Goal: Information Seeking & Learning: Understand process/instructions

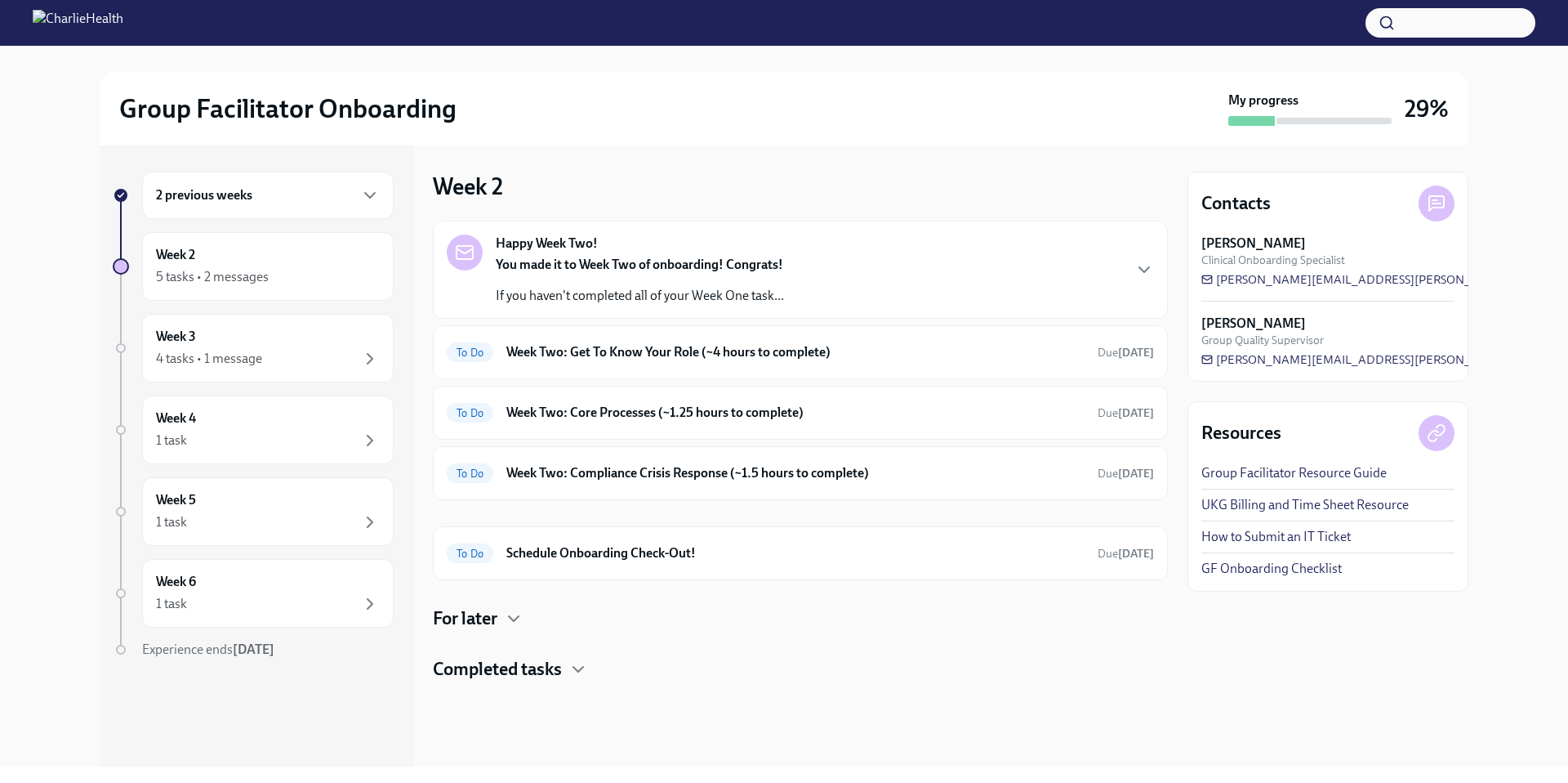
click at [772, 280] on div "You made it to Week Two of onboarding! Congrats! If you haven't completed all o…" at bounding box center [640, 279] width 289 height 49
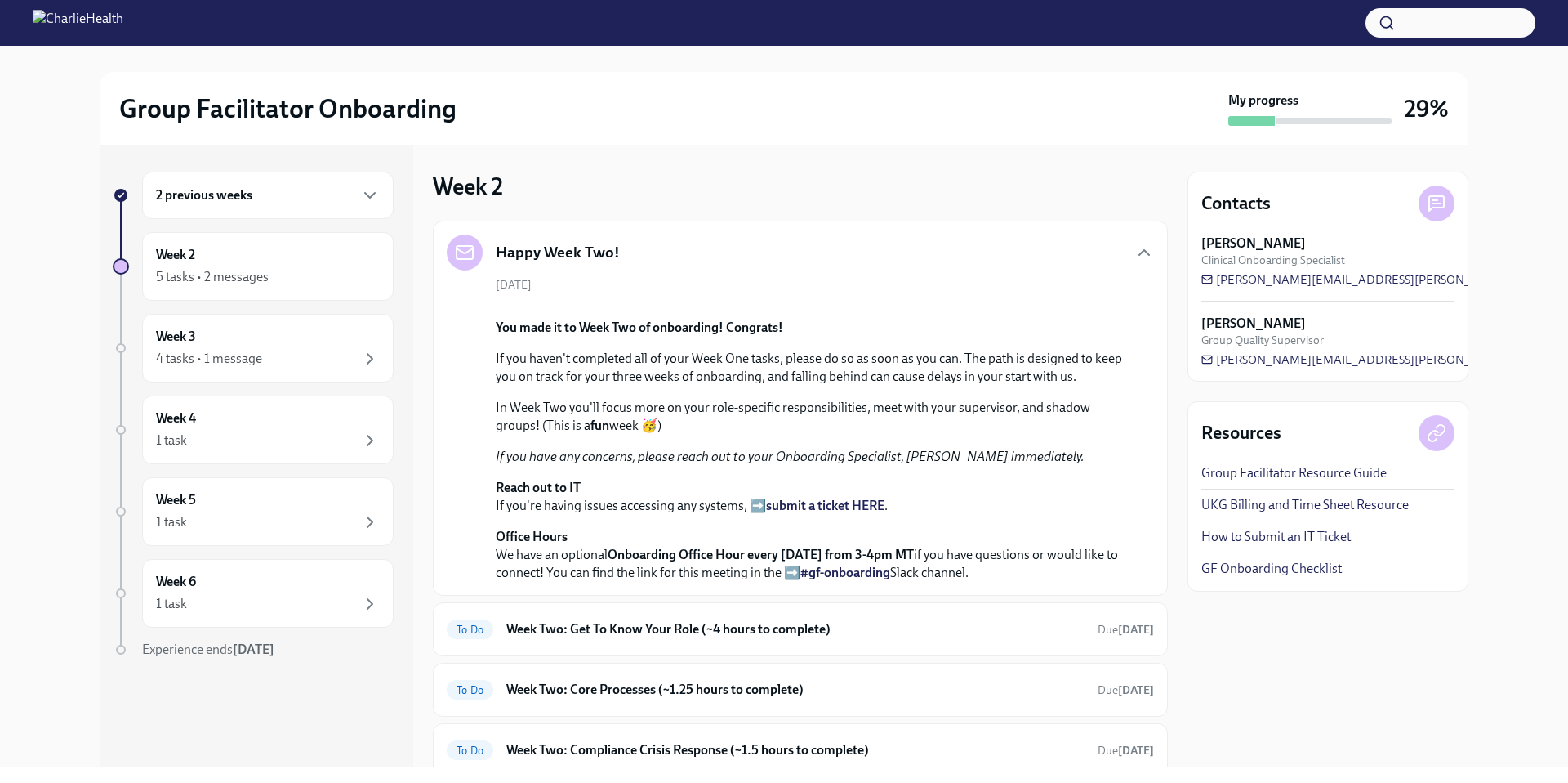
scroll to position [524, 0]
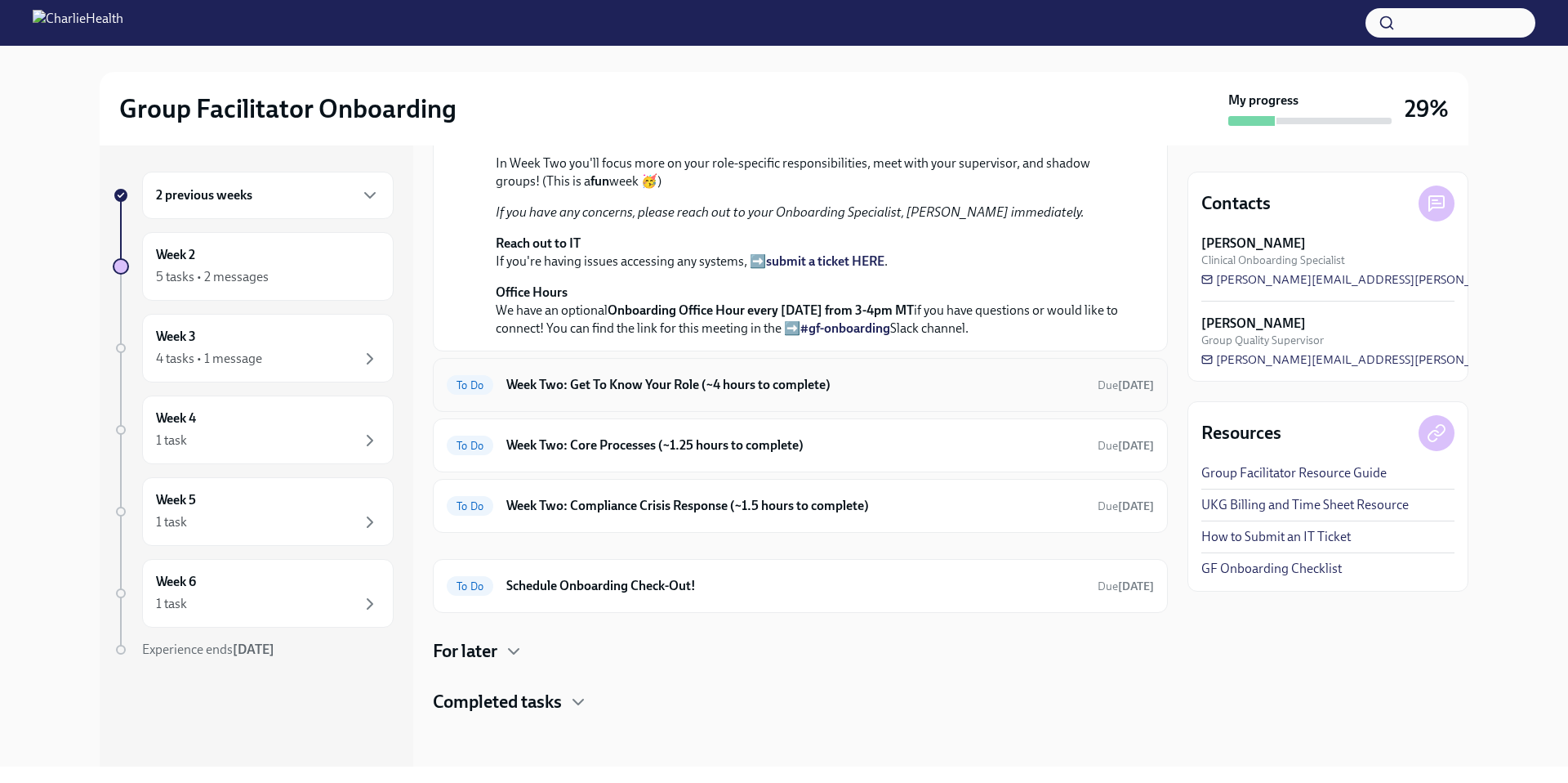
click at [730, 390] on h6 "Week Two: Get To Know Your Role (~4 hours to complete)" at bounding box center [795, 385] width 578 height 18
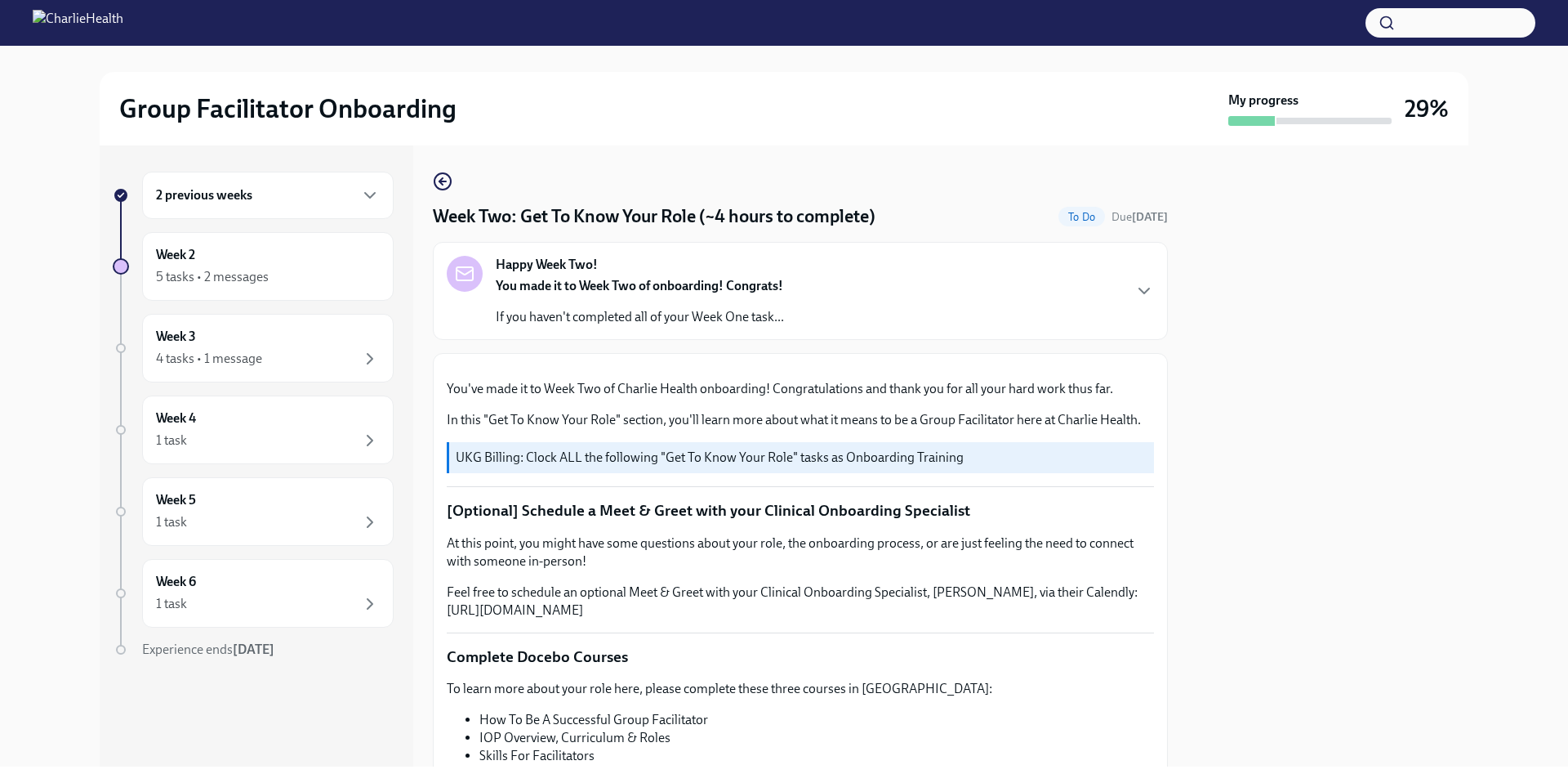
click at [654, 325] on p "If you haven't completed all of your Week One task..." at bounding box center [640, 316] width 289 height 18
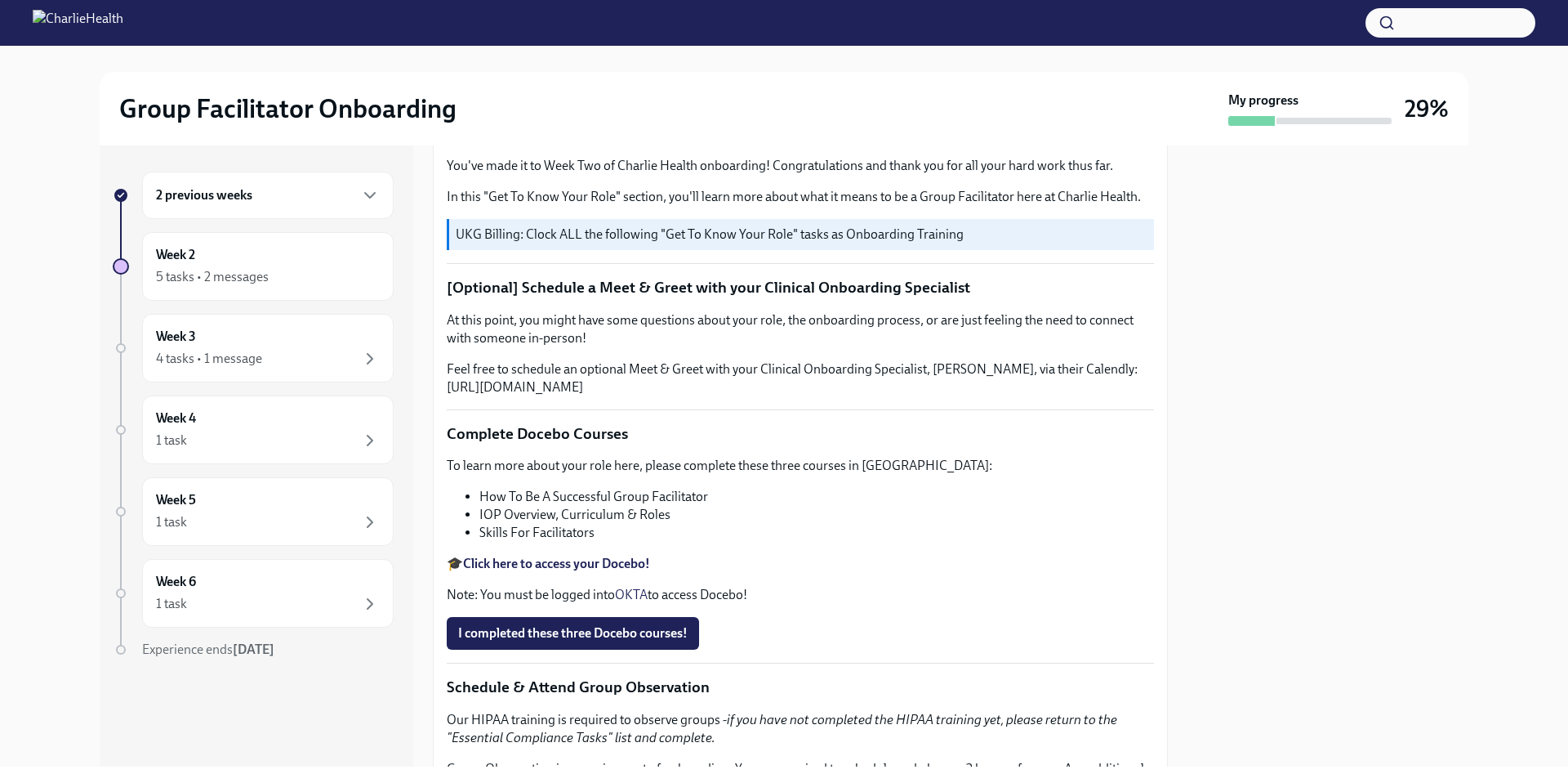
scroll to position [513, 0]
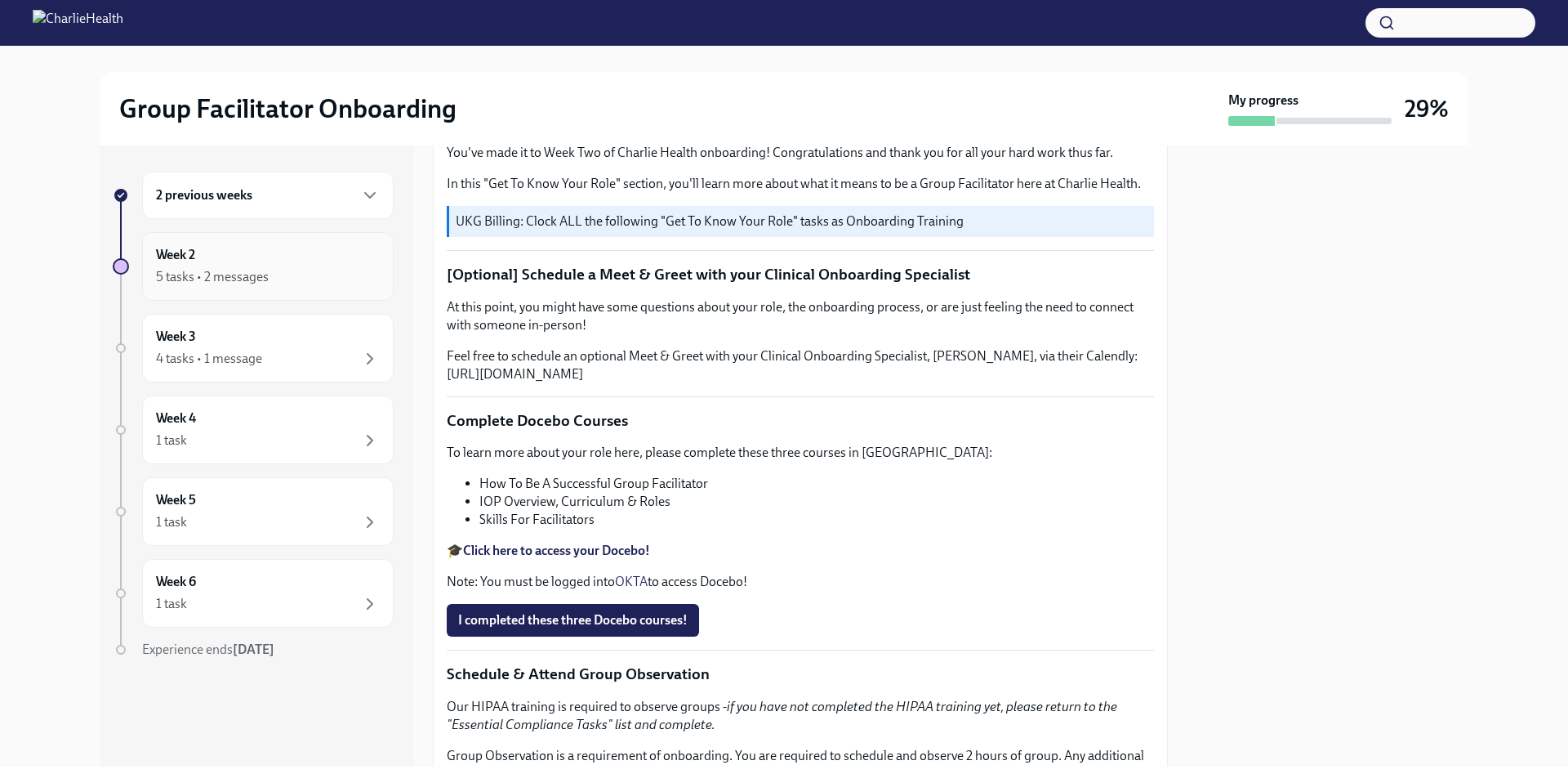
click at [356, 296] on div "Week 2 5 tasks • 2 messages" at bounding box center [268, 266] width 252 height 69
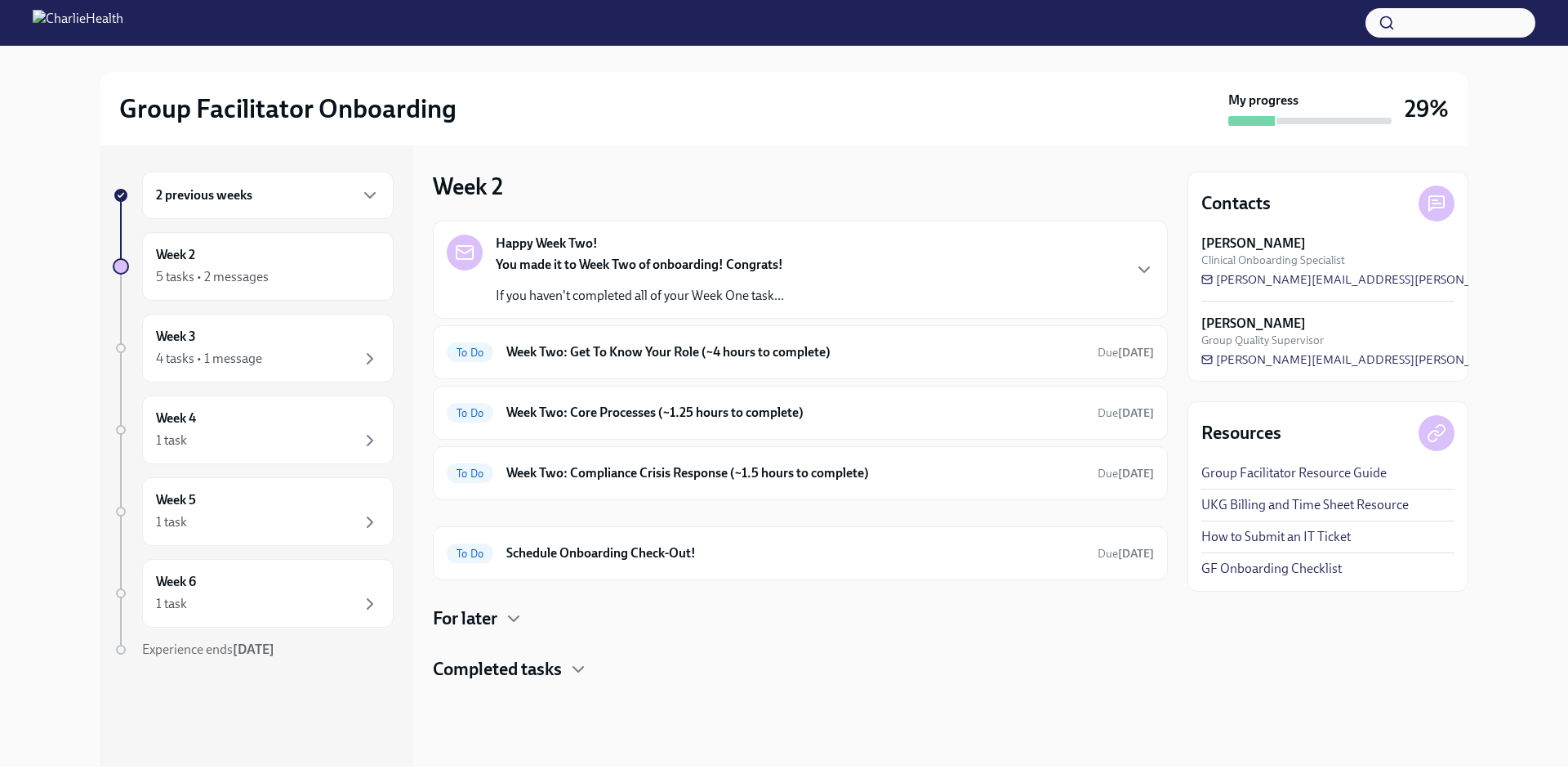
click at [624, 300] on p "If you haven't completed all of your Week One task..." at bounding box center [640, 296] width 289 height 18
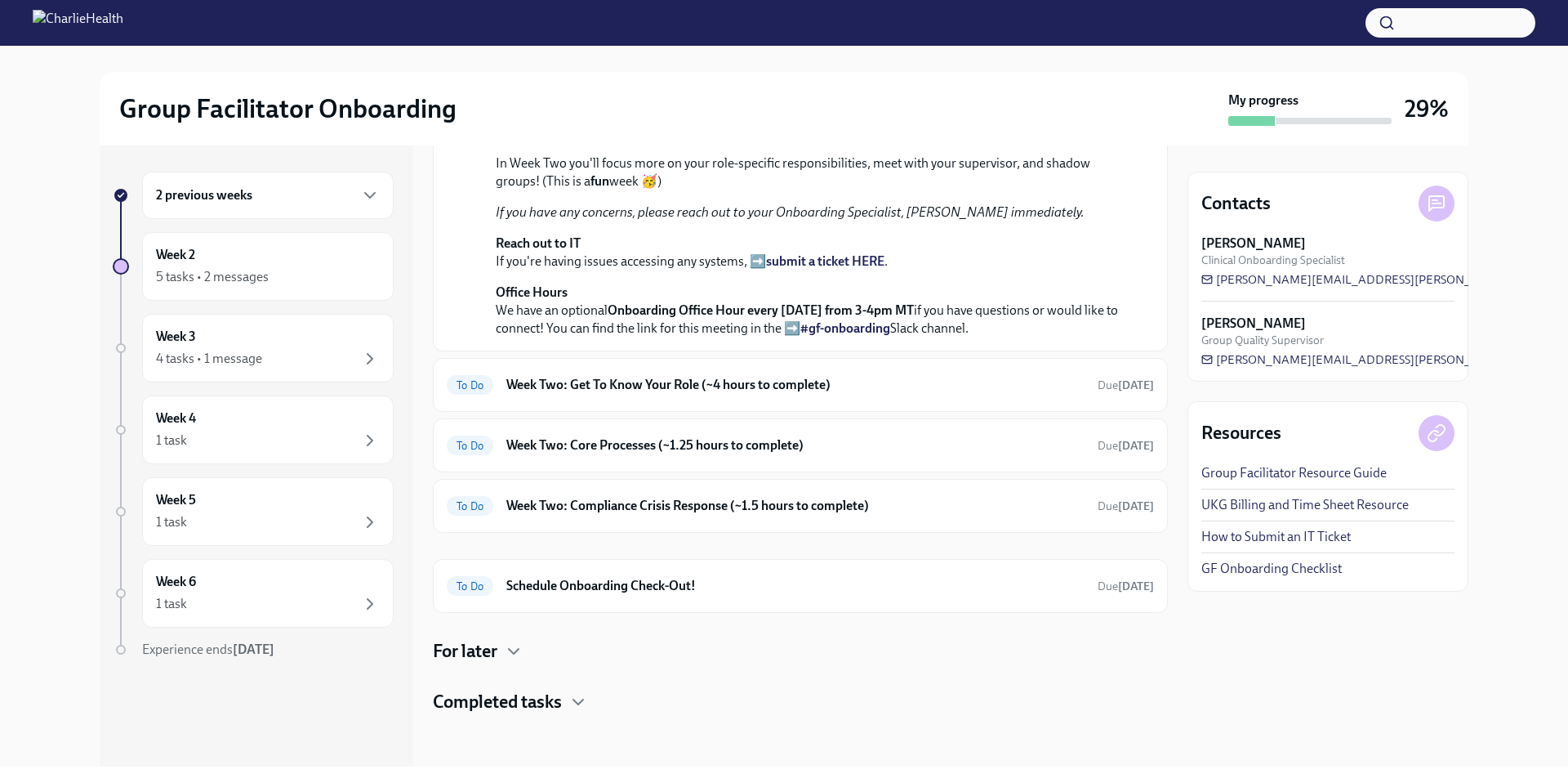
scroll to position [524, 0]
click at [708, 380] on h6 "Week Two: Get To Know Your Role (~4 hours to complete)" at bounding box center [795, 385] width 578 height 18
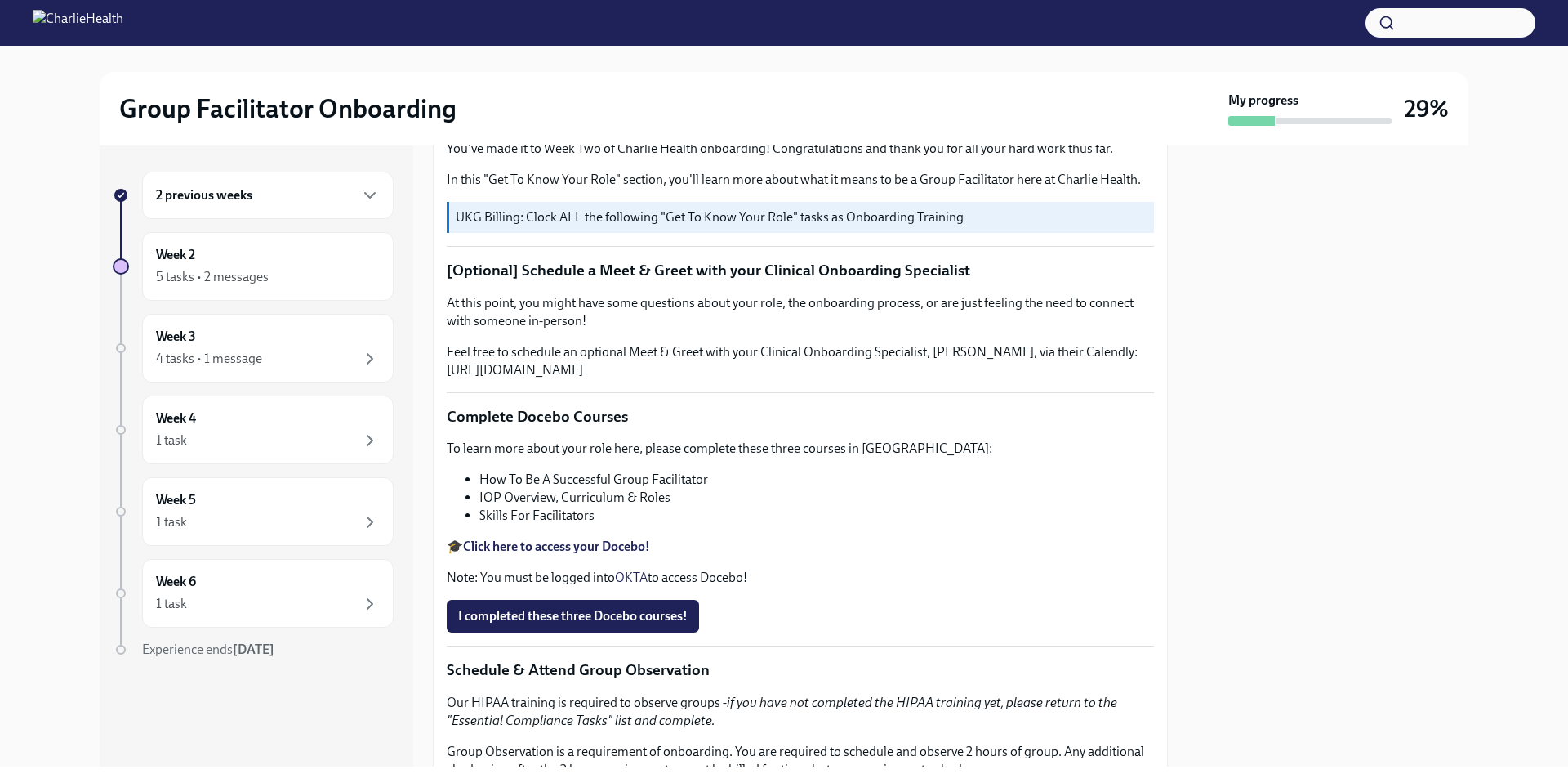
scroll to position [51, 0]
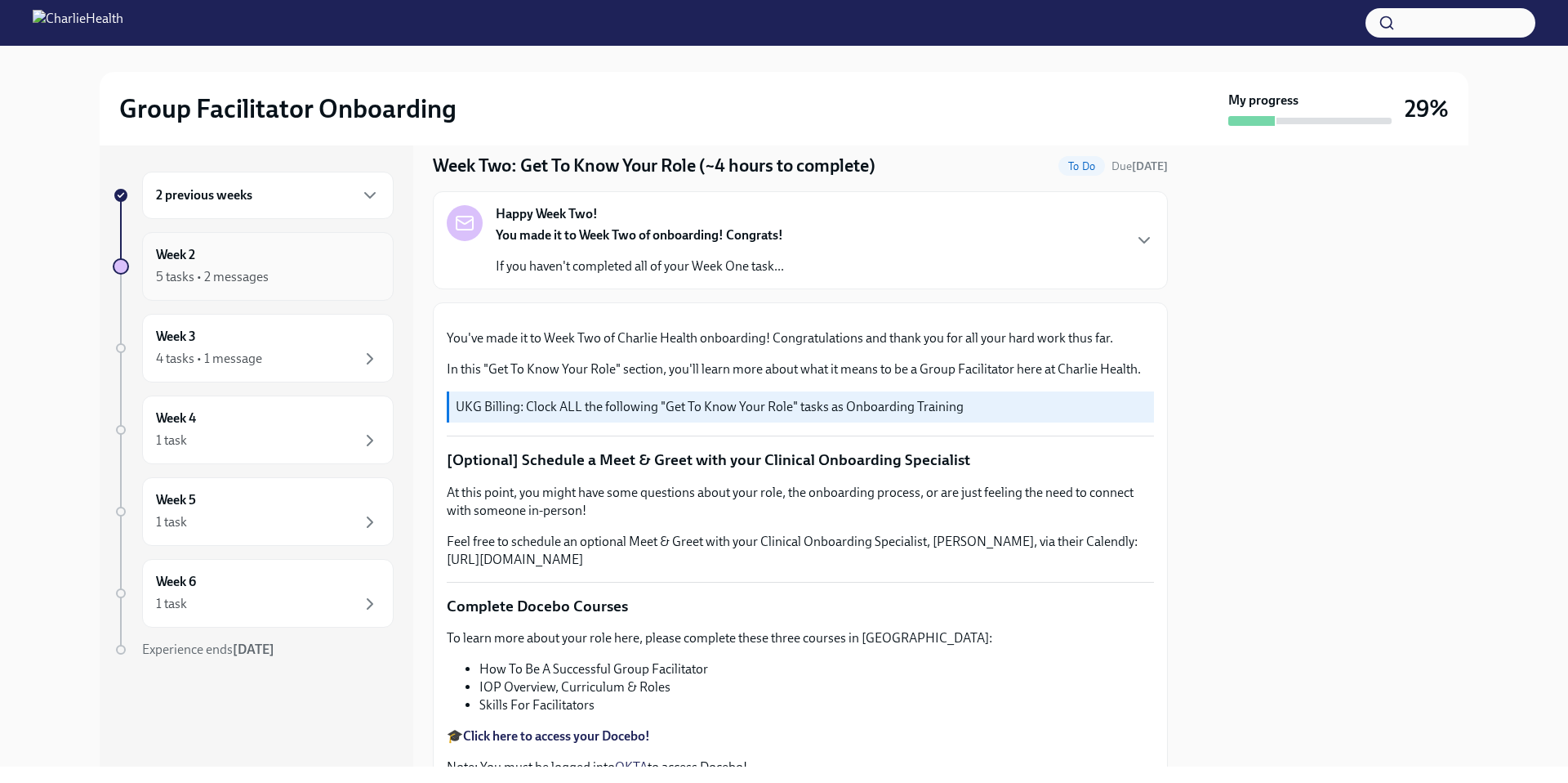
click at [331, 275] on div "5 tasks • 2 messages" at bounding box center [267, 277] width 224 height 20
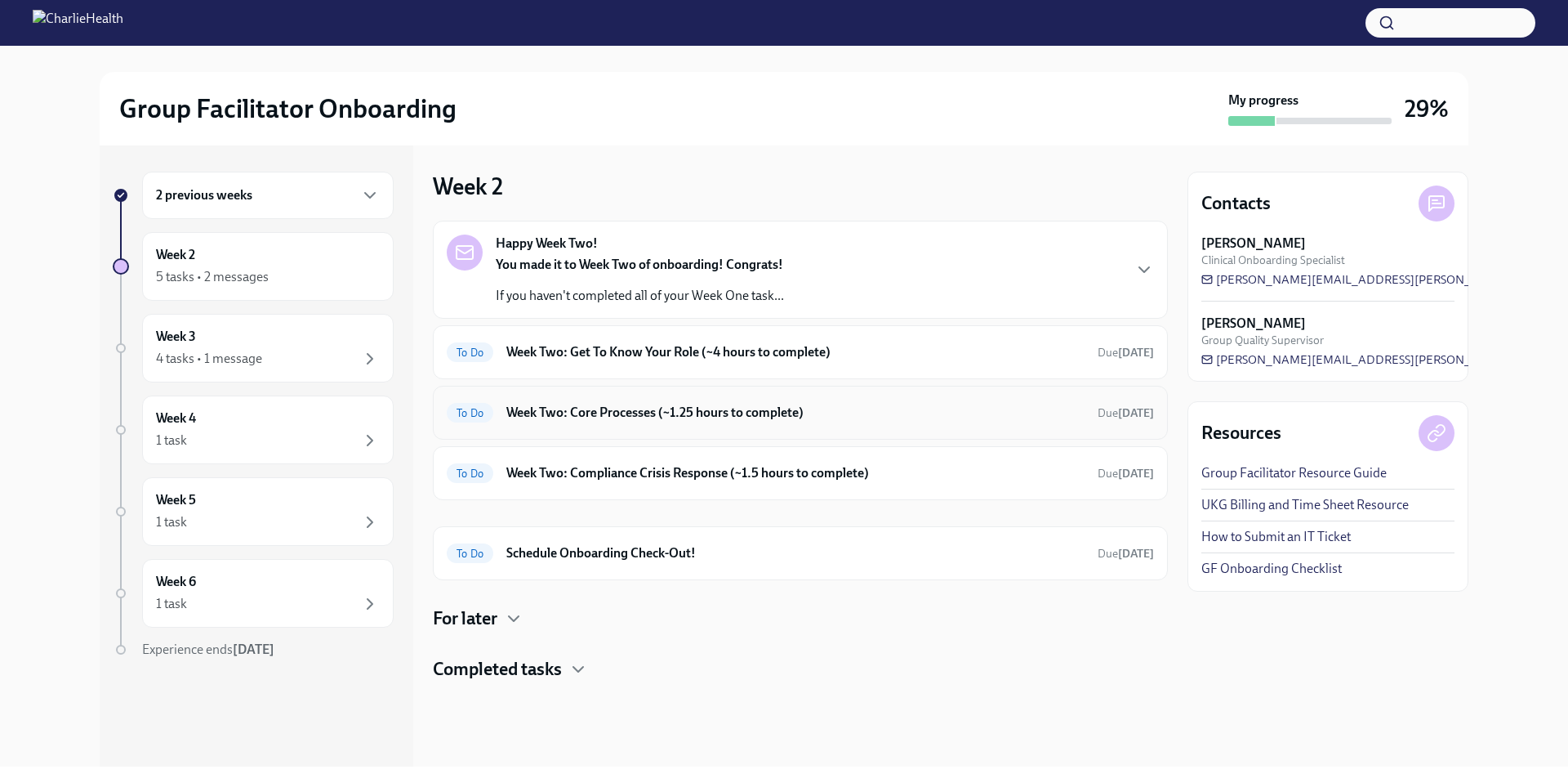
click at [580, 414] on h6 "Week Two: Core Processes (~1.25 hours to complete)" at bounding box center [795, 412] width 578 height 18
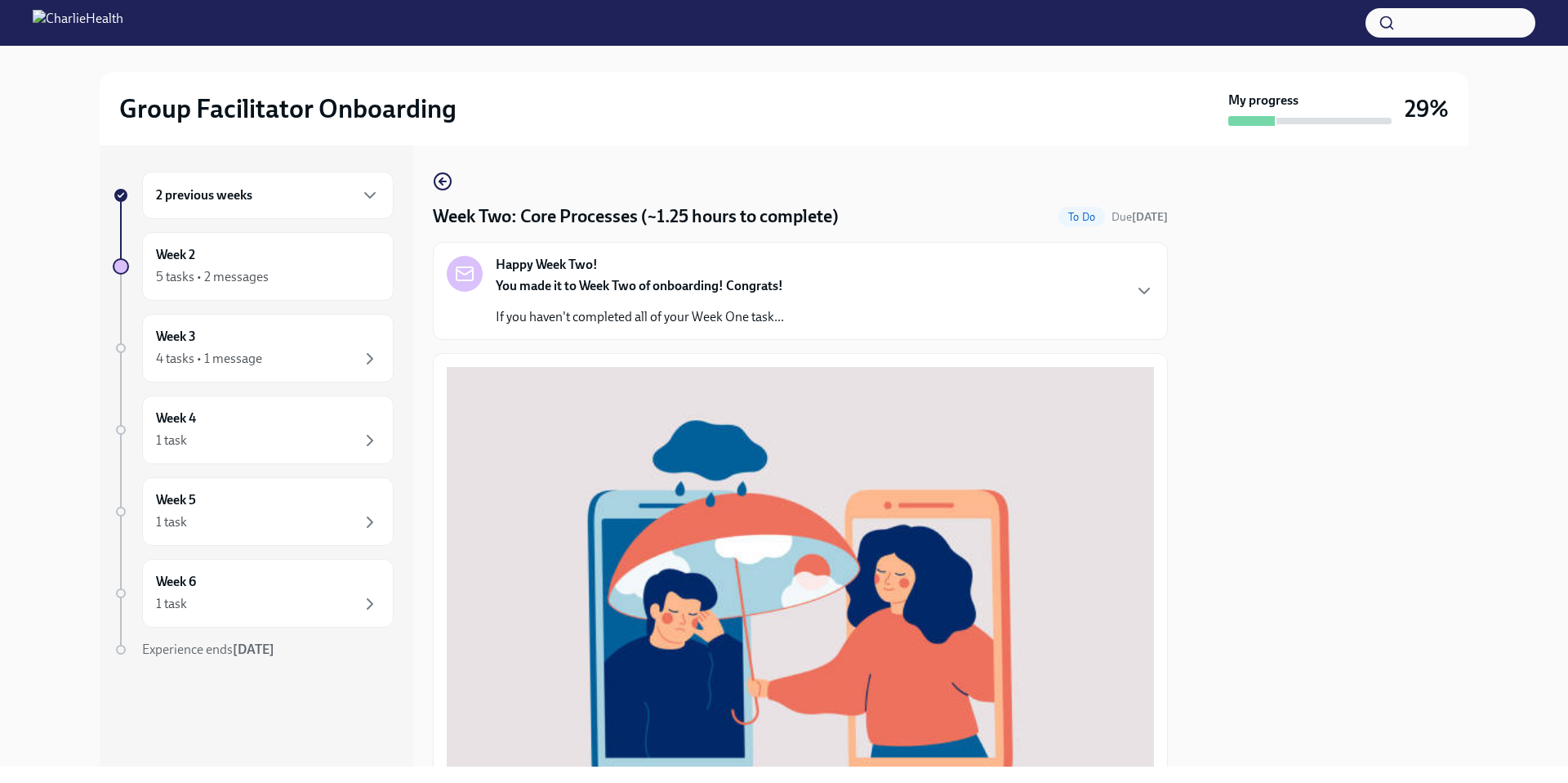
click at [786, 328] on div "Happy Week Two! You made it to Week Two of onboarding! Congrats! If you haven't…" at bounding box center [800, 290] width 735 height 98
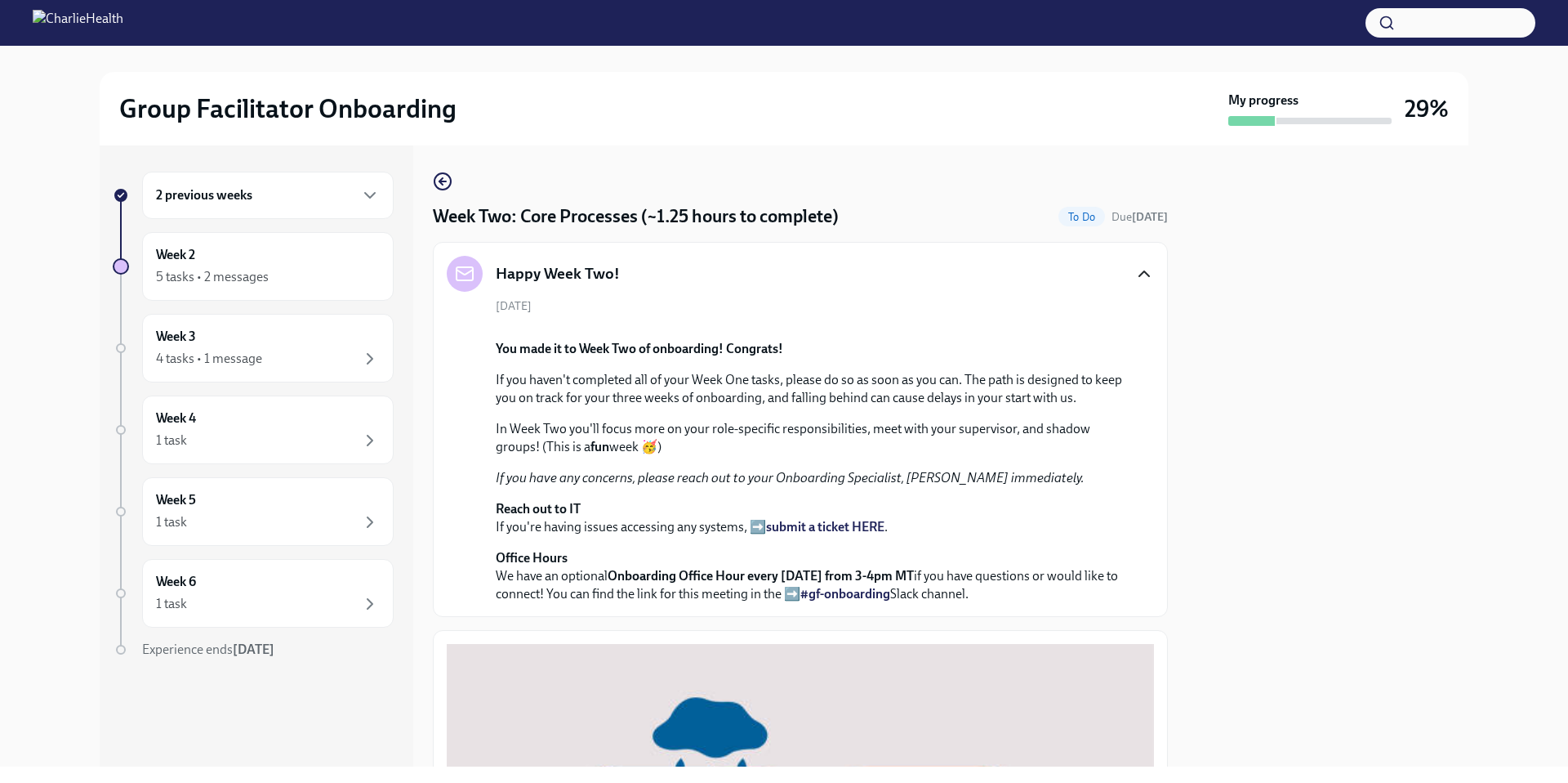
click at [1136, 277] on icon "button" at bounding box center [1143, 273] width 20 height 20
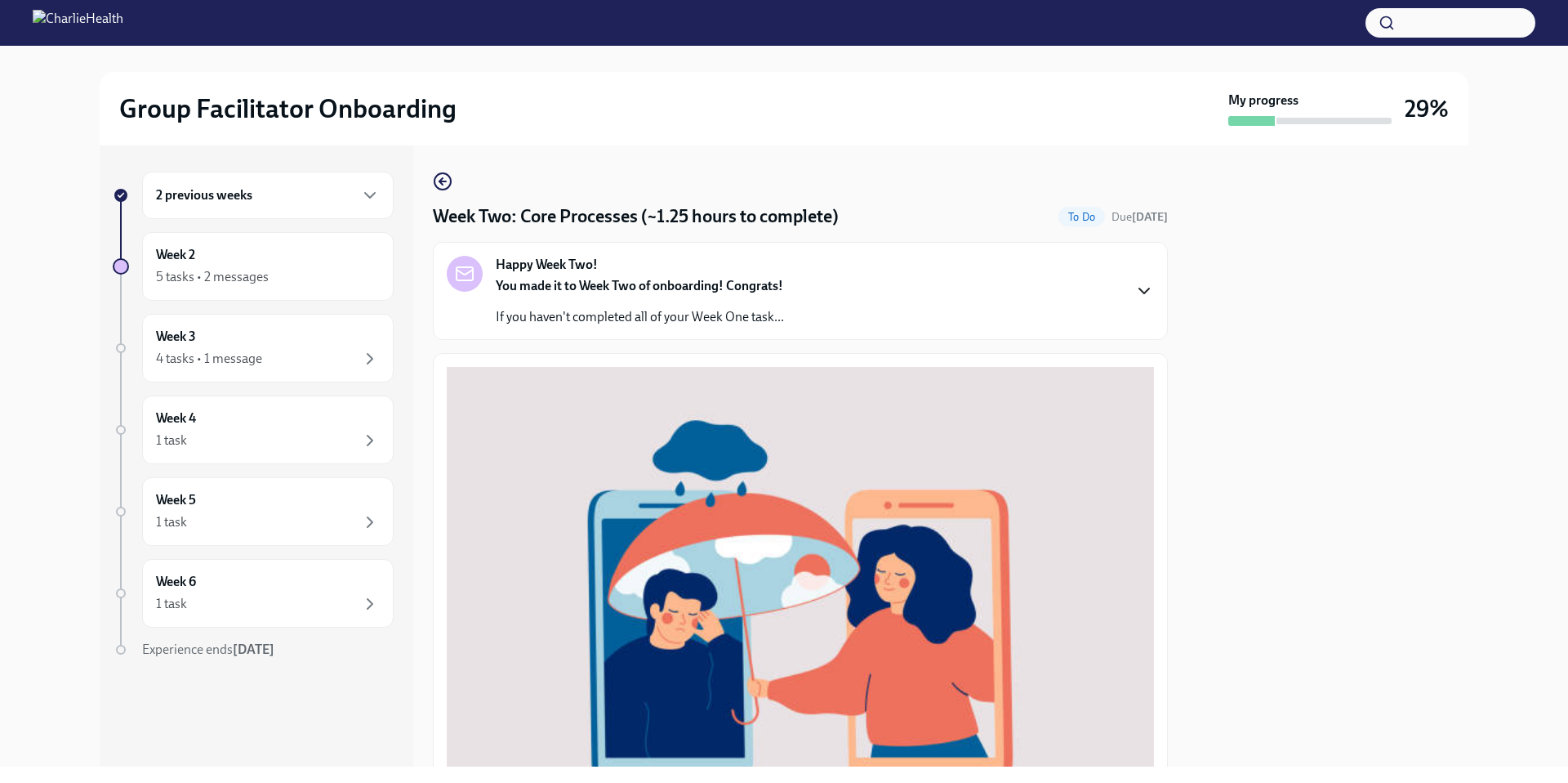
scroll to position [28, 0]
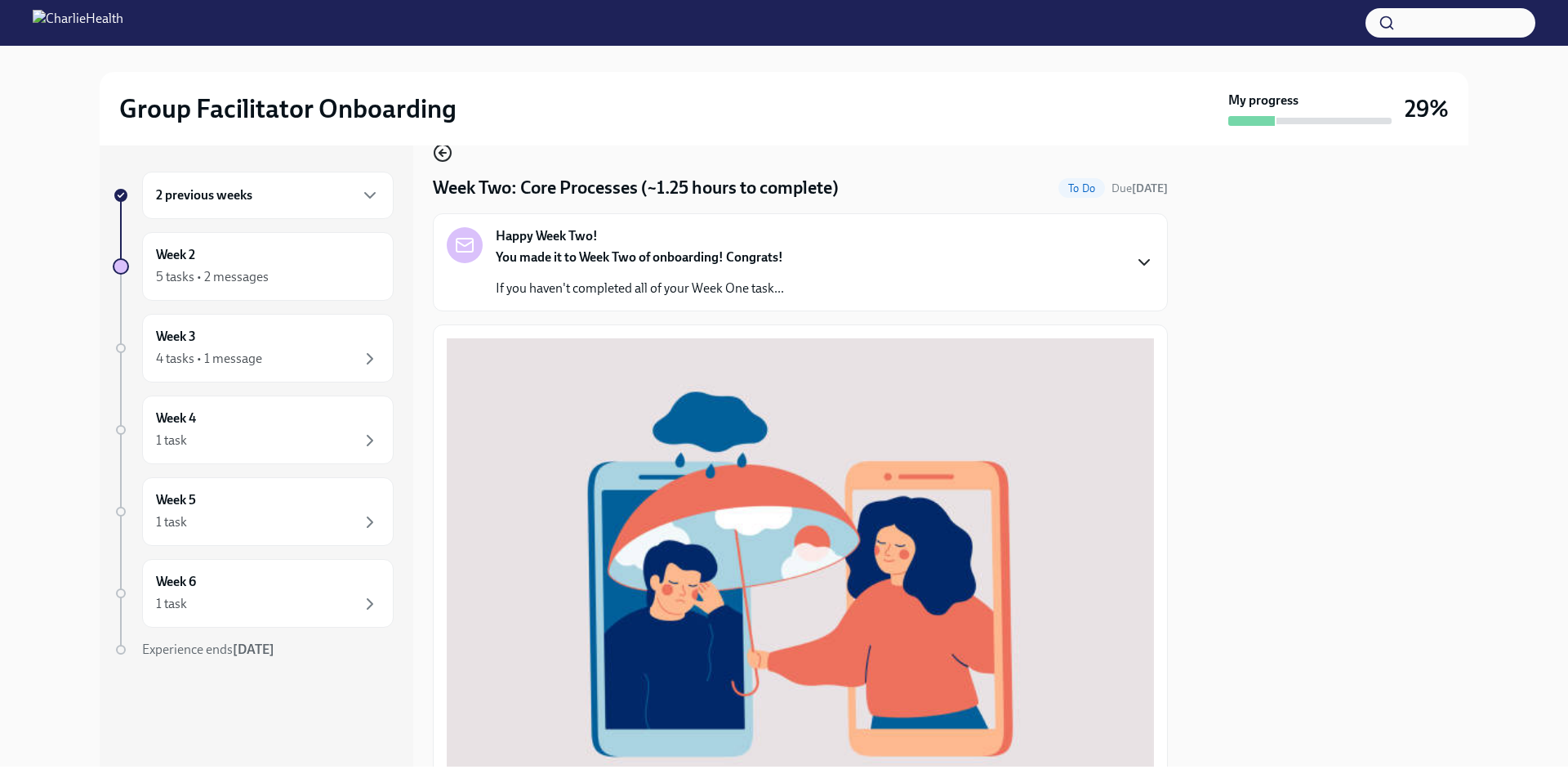
click at [441, 153] on icon "button" at bounding box center [441, 153] width 3 height 7
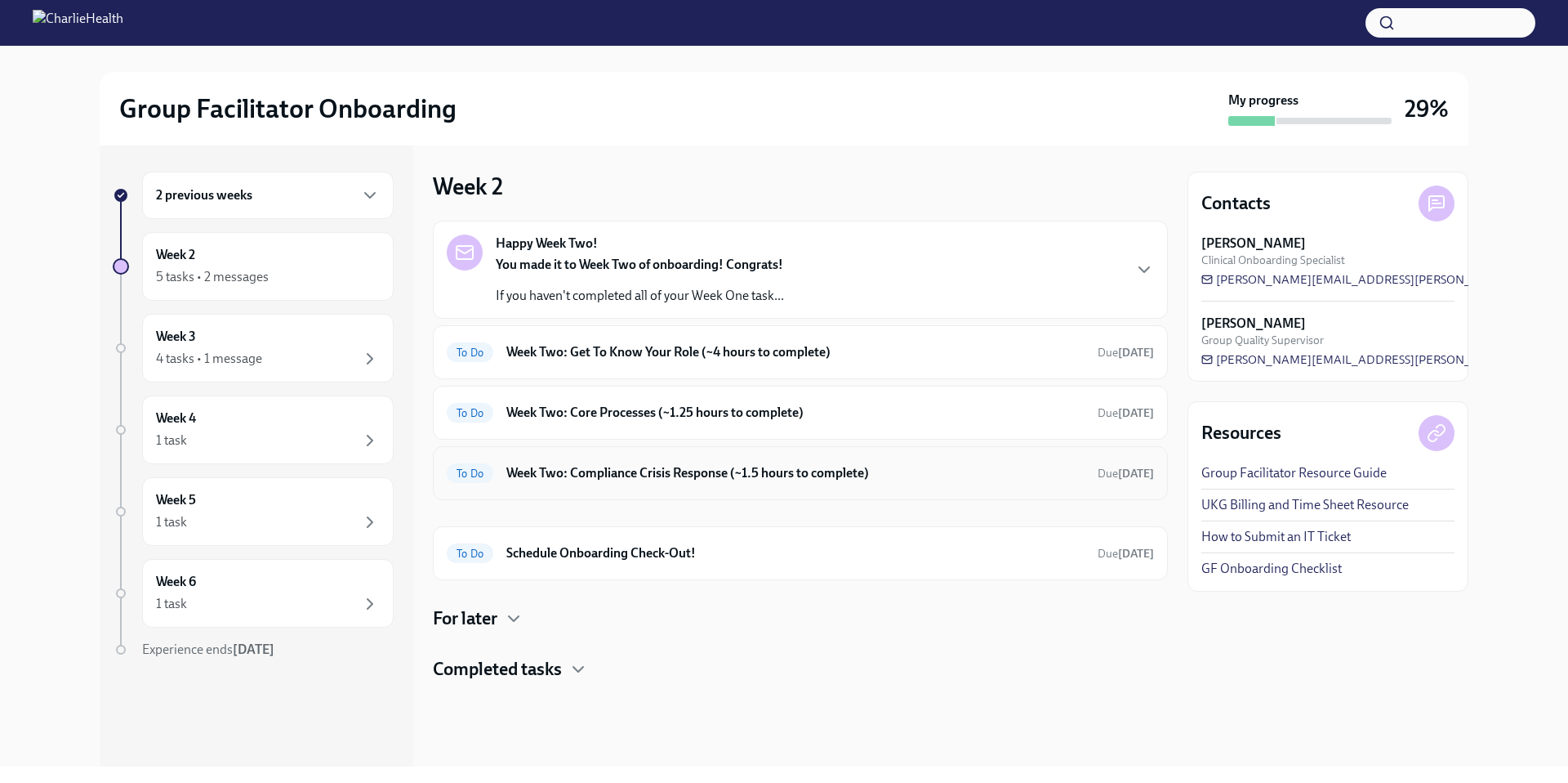
click at [637, 475] on h6 "Week Two: Compliance Crisis Response (~1.5 hours to complete)" at bounding box center [795, 473] width 578 height 18
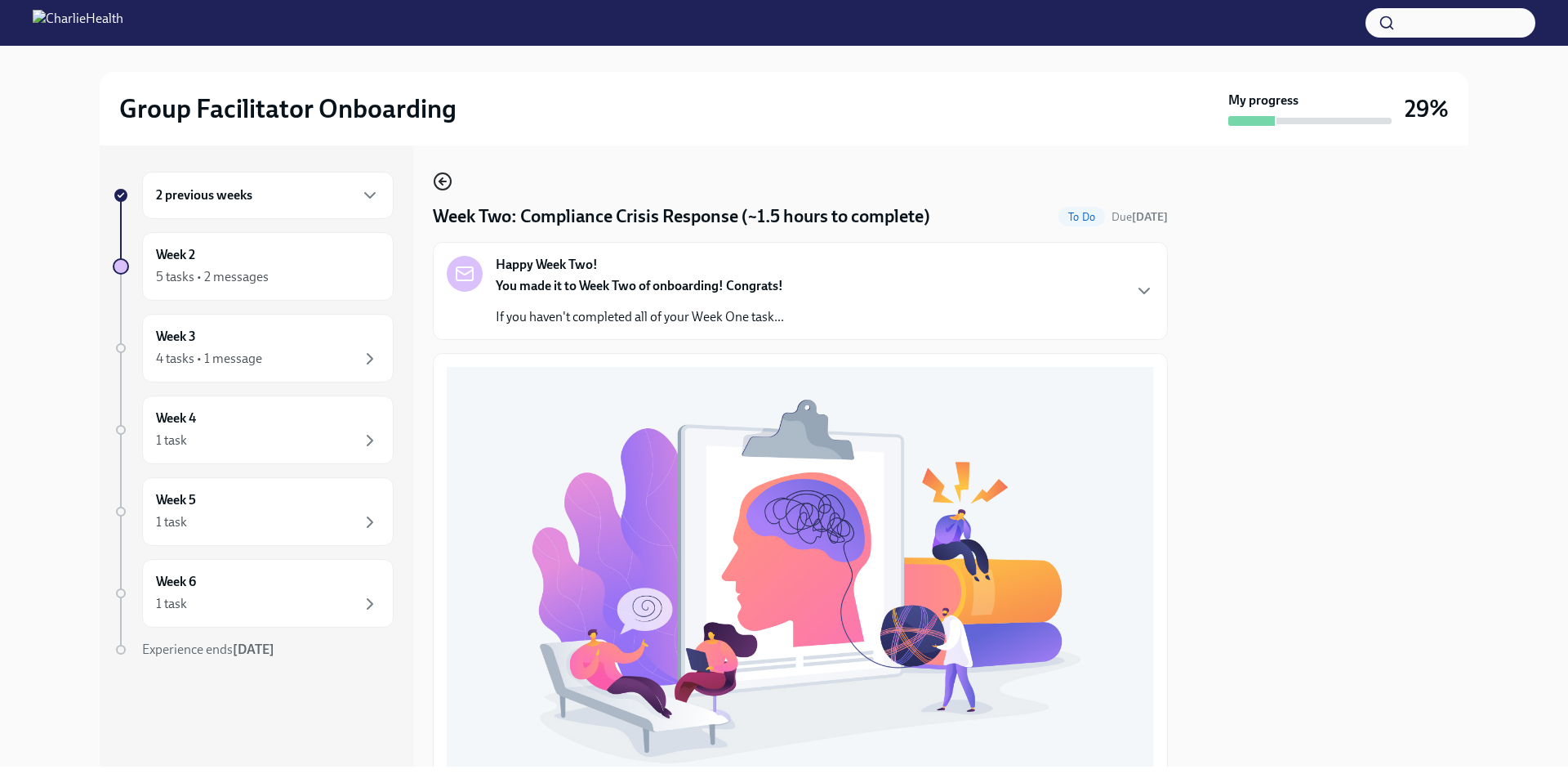
click at [449, 184] on circle "button" at bounding box center [442, 181] width 16 height 16
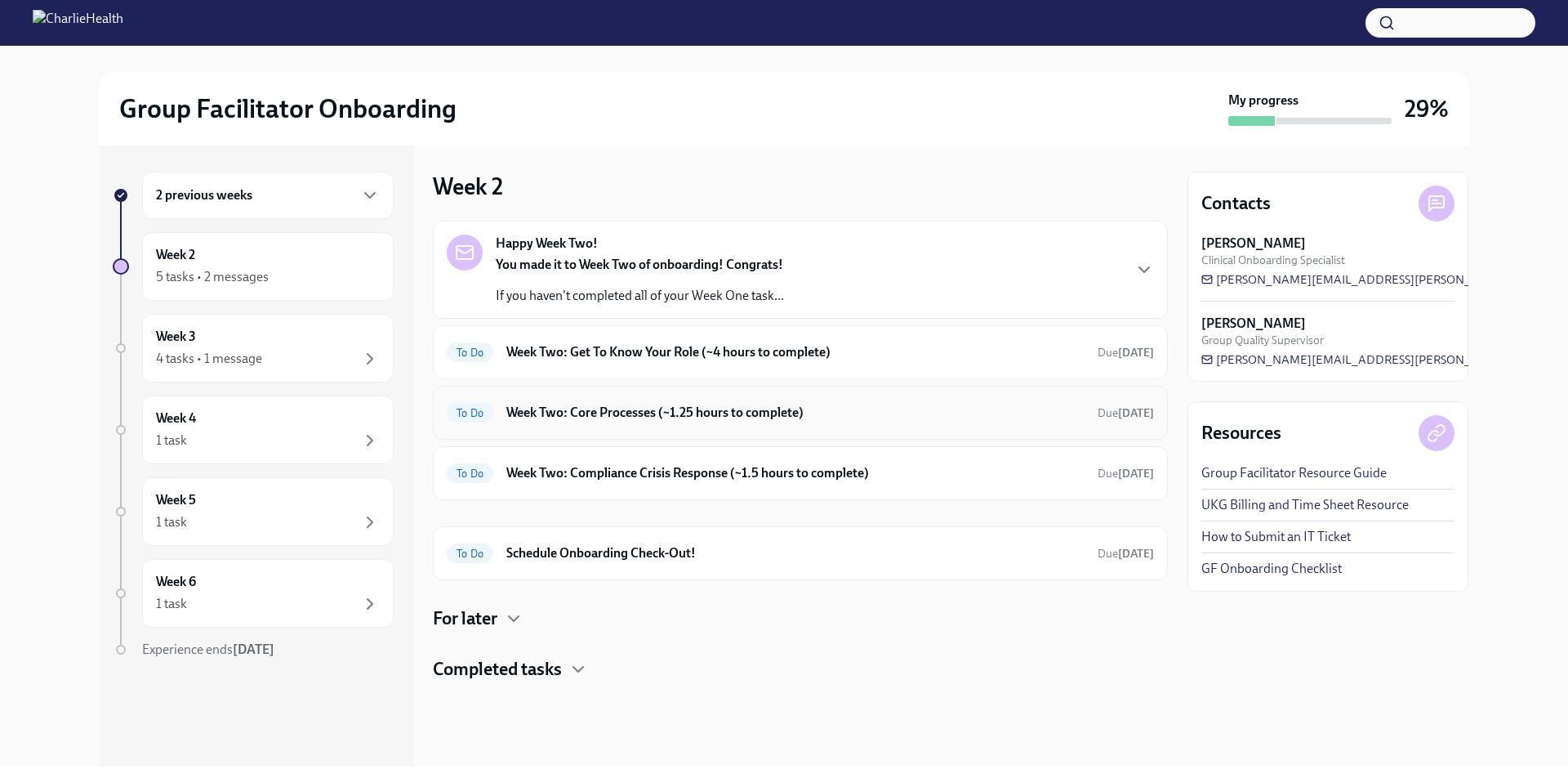
click at [611, 405] on h6 "Week Two: Core Processes (~1.25 hours to complete)" at bounding box center [795, 412] width 578 height 18
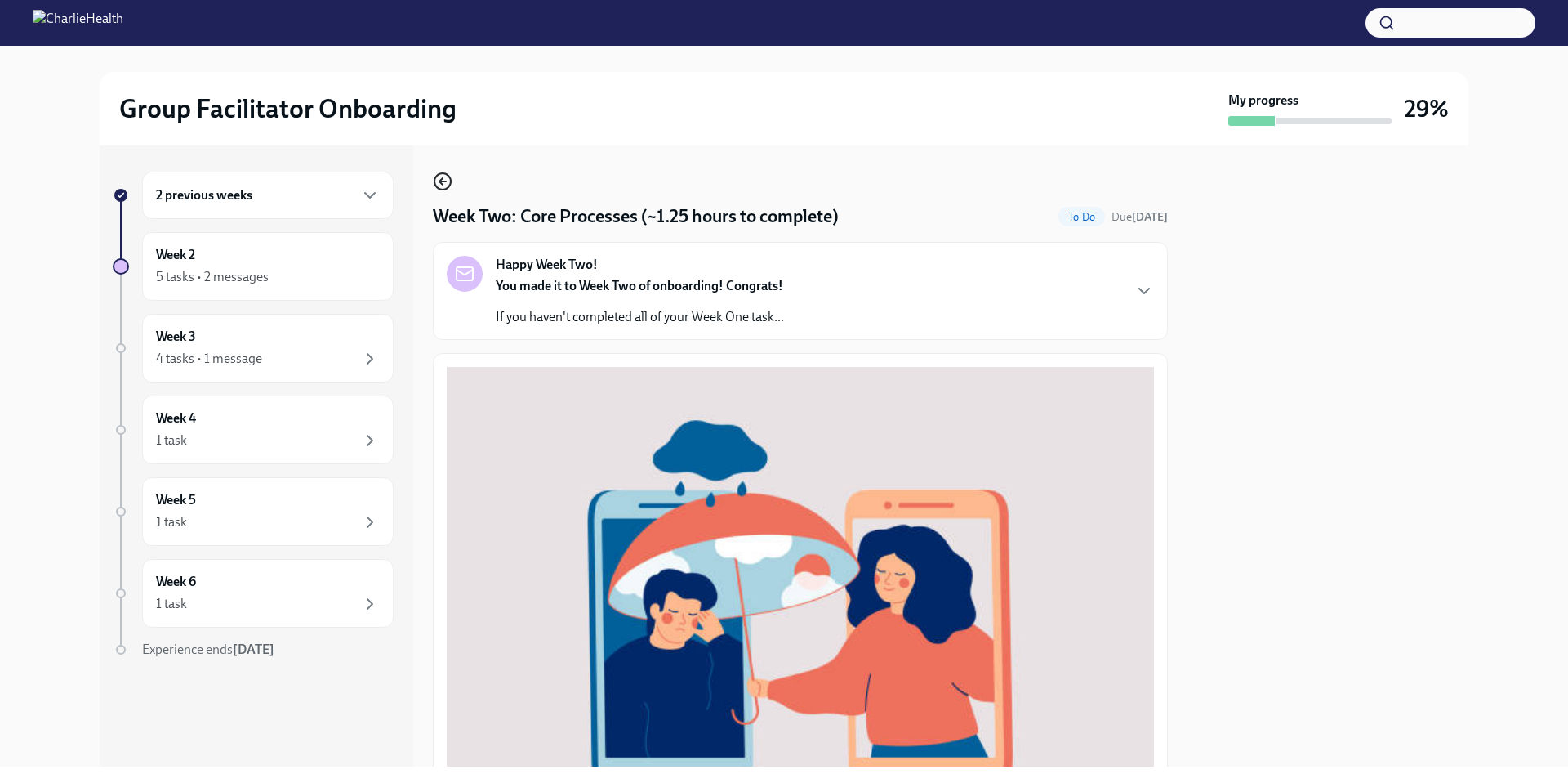
click at [444, 181] on icon "button" at bounding box center [442, 181] width 20 height 20
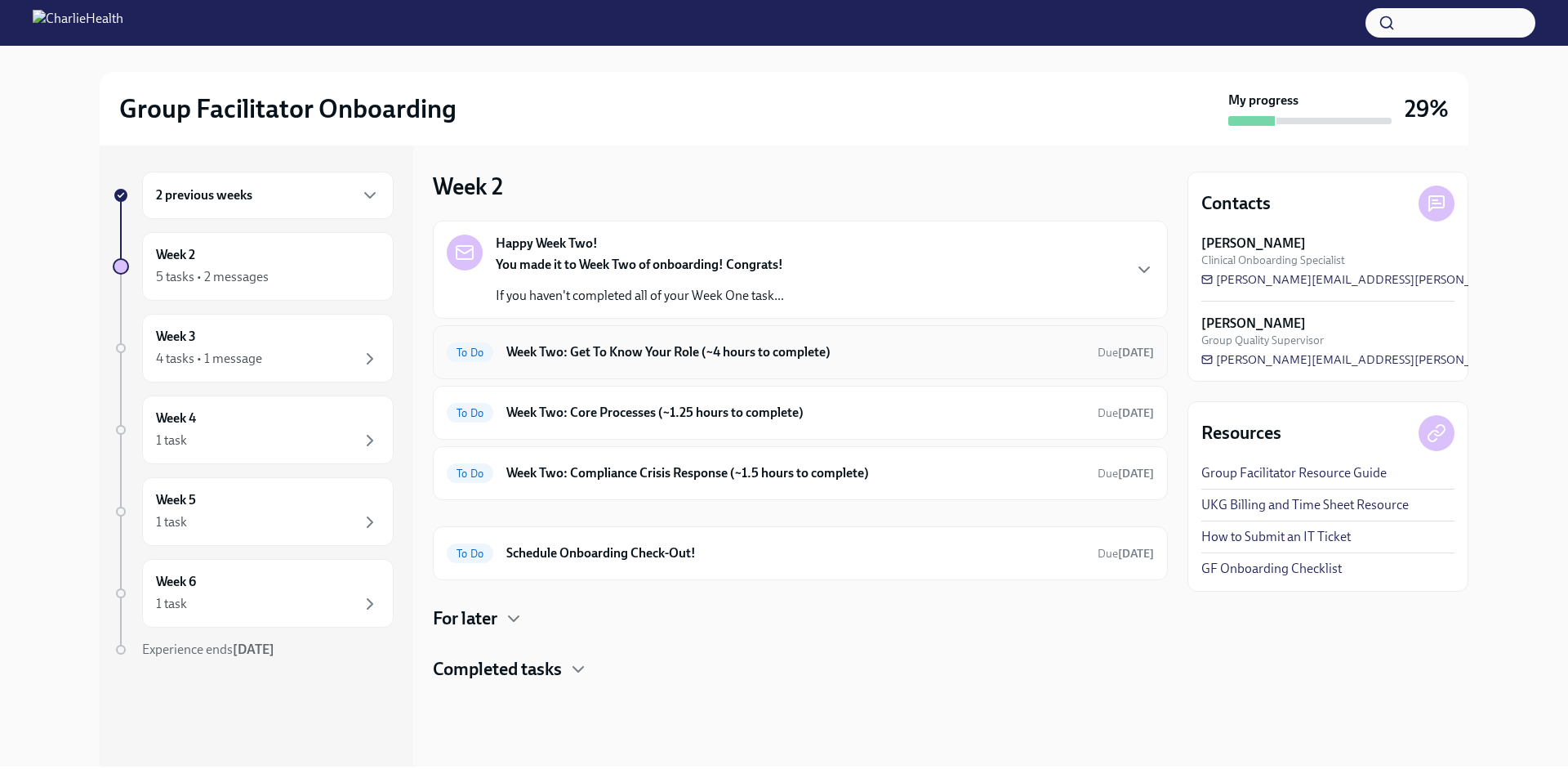
click at [616, 349] on h6 "Week Two: Get To Know Your Role (~4 hours to complete)" at bounding box center [795, 351] width 578 height 18
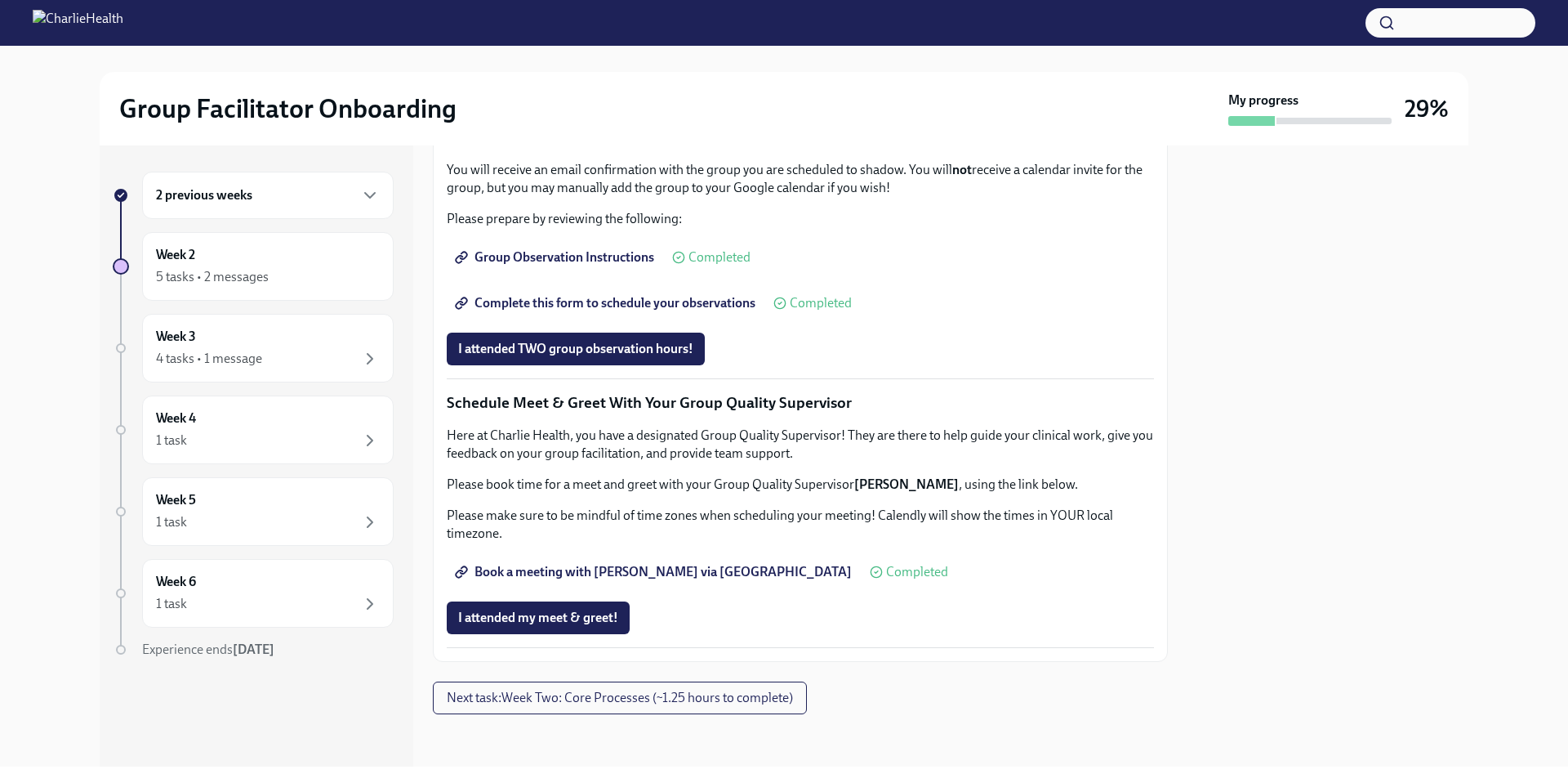
scroll to position [1115, 0]
click at [605, 266] on span "Group Observation Instructions" at bounding box center [556, 257] width 196 height 16
